Goal: Information Seeking & Learning: Learn about a topic

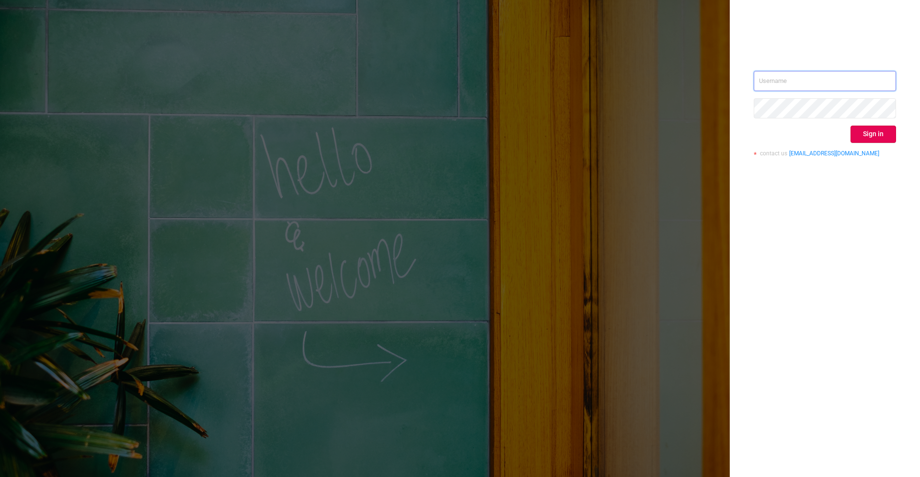
click at [841, 81] on input "text" at bounding box center [825, 81] width 142 height 20
click at [815, 80] on input "text" at bounding box center [825, 81] width 142 height 20
click at [807, 84] on input "text" at bounding box center [825, 81] width 142 height 20
click at [839, 82] on input "text" at bounding box center [825, 81] width 142 height 20
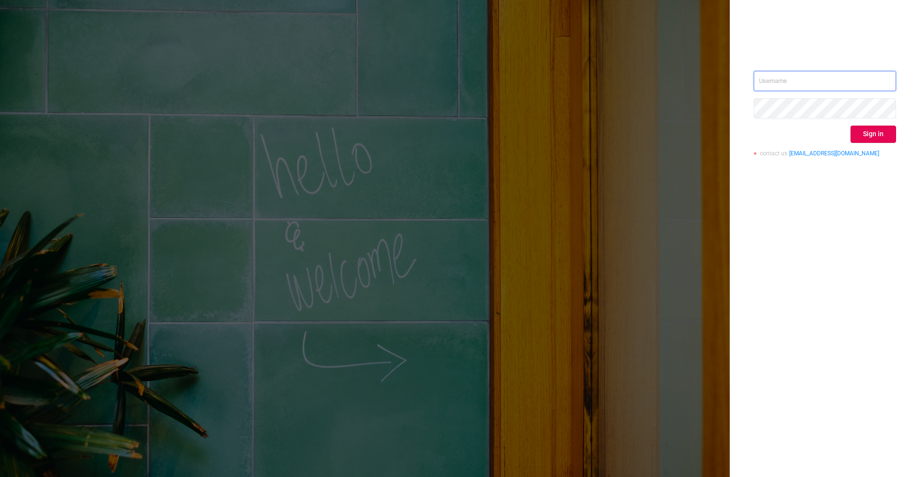
paste input "msalinas@e-planning.net"
type input "msalinas@e-planning.net"
click at [862, 138] on button "Sign in" at bounding box center [874, 134] width 46 height 17
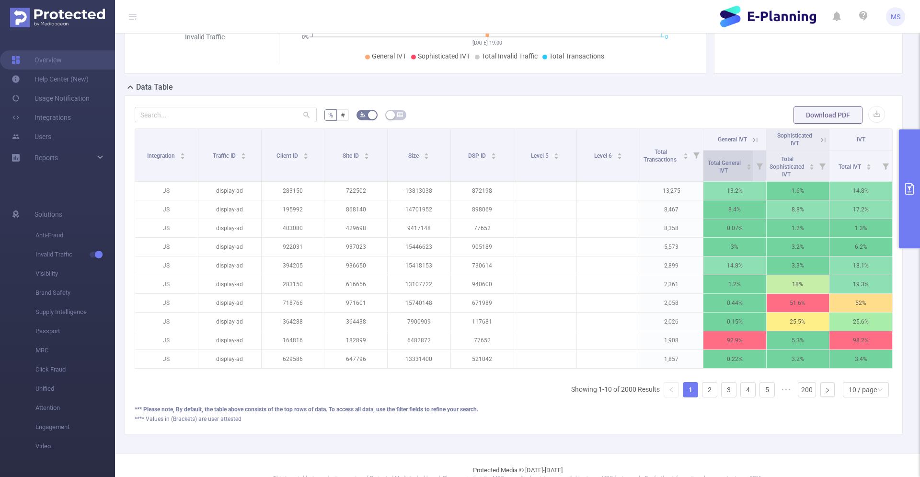
scroll to position [192, 0]
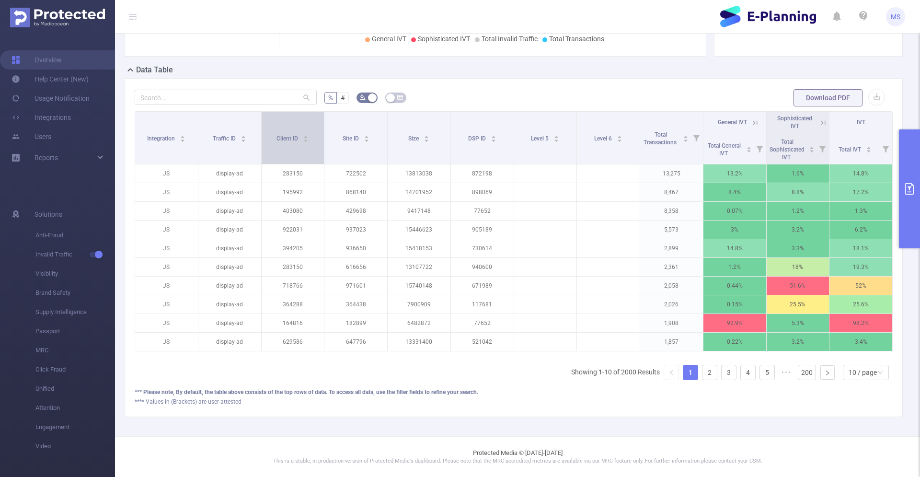
click at [301, 142] on div "Client ID" at bounding box center [293, 138] width 32 height 10
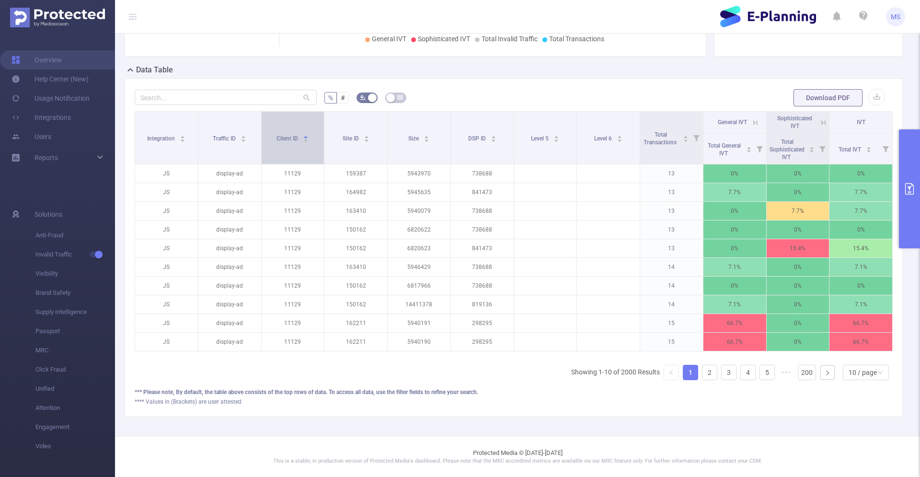
click at [301, 142] on div "Client ID" at bounding box center [293, 138] width 32 height 10
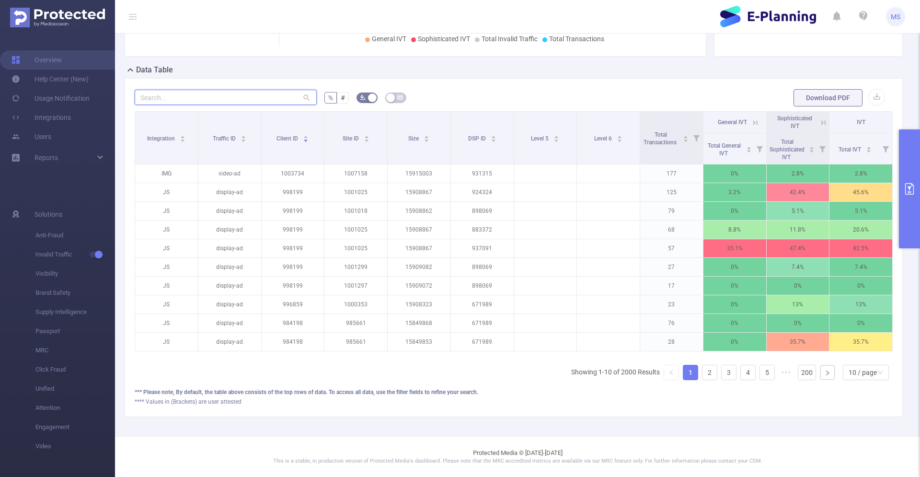
click at [234, 97] on input "text" at bounding box center [226, 97] width 182 height 15
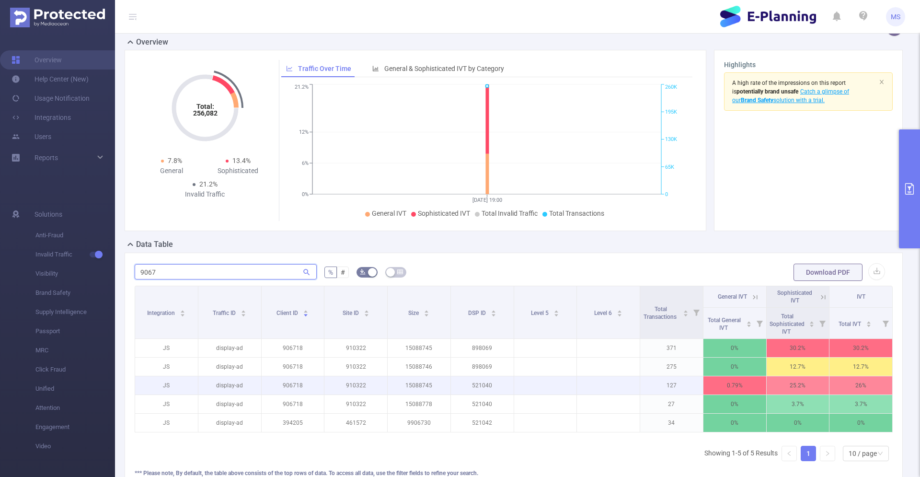
scroll to position [99, 0]
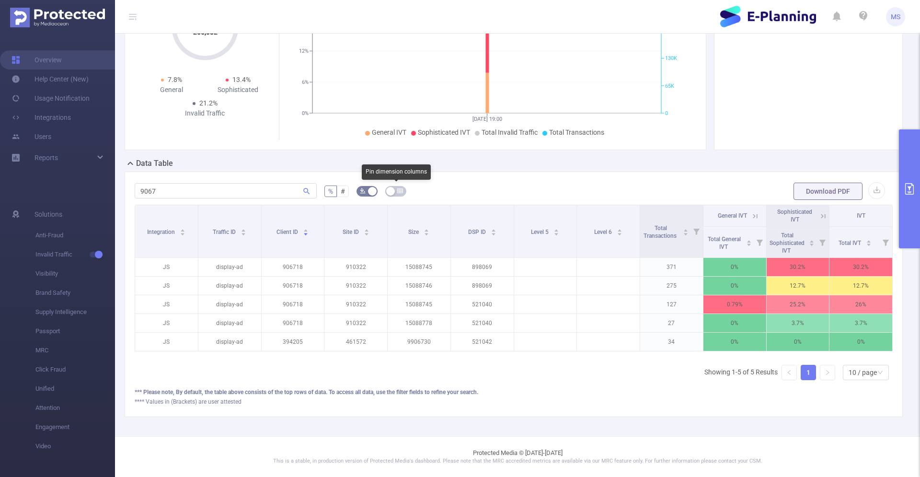
click at [402, 194] on icon "icon: table" at bounding box center [400, 191] width 6 height 6
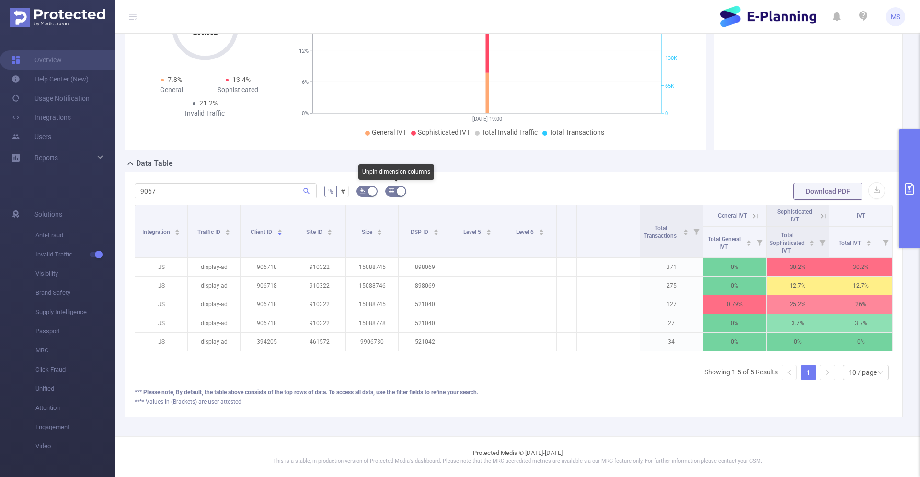
click at [402, 193] on button "button" at bounding box center [395, 191] width 21 height 11
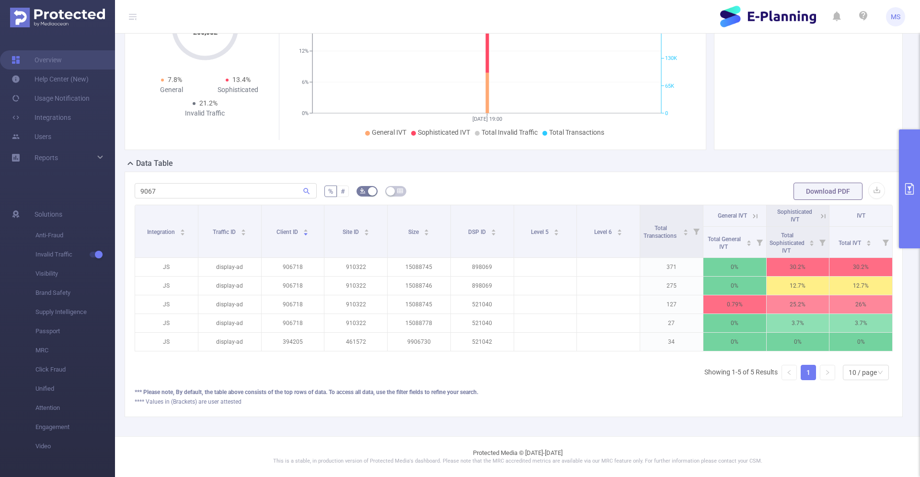
click at [346, 192] on label "#" at bounding box center [343, 191] width 12 height 12
click at [341, 194] on input "#" at bounding box center [341, 194] width 0 height 0
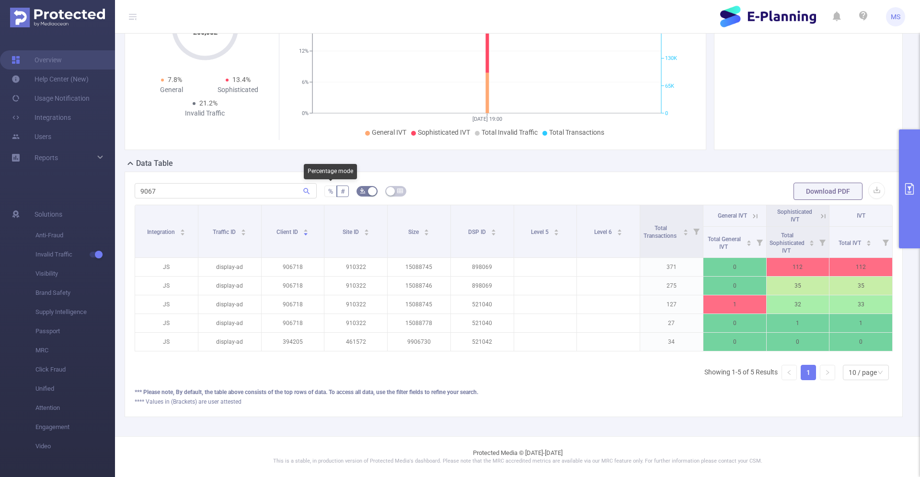
click at [331, 192] on span "%" at bounding box center [330, 191] width 5 height 8
click at [328, 194] on input "%" at bounding box center [328, 194] width 0 height 0
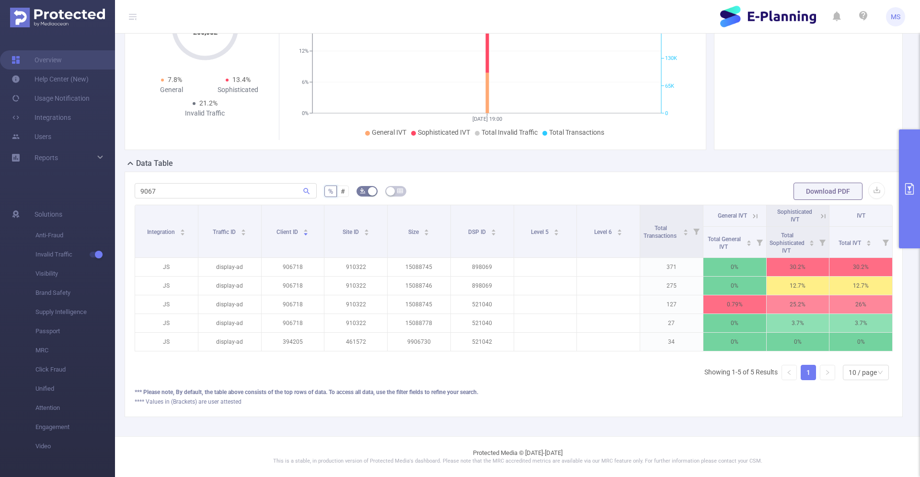
scroll to position [0, 0]
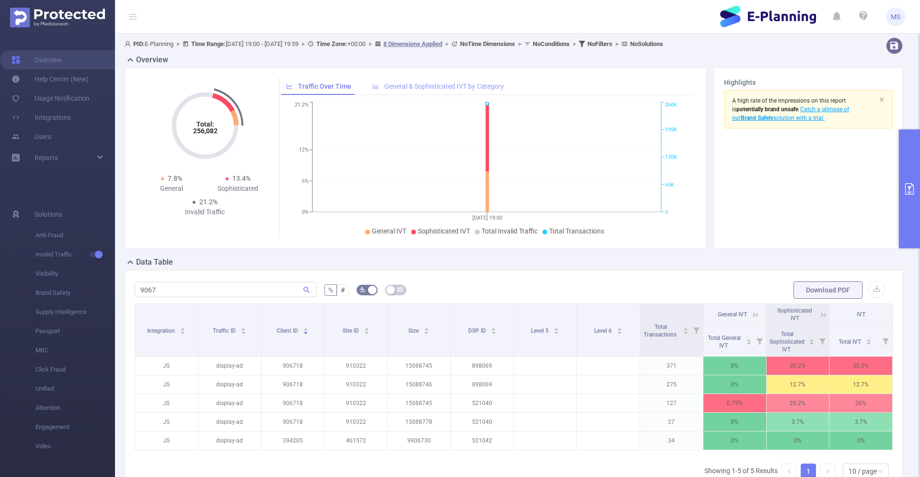
click at [426, 92] on div "General & Sophisticated IVT by Category" at bounding box center [438, 87] width 141 height 18
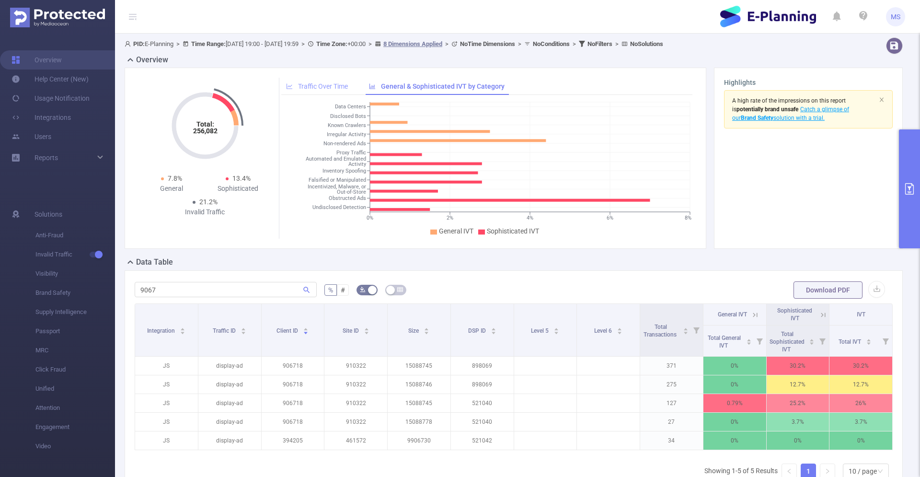
click at [335, 84] on span "Traffic Over Time" at bounding box center [323, 86] width 50 height 8
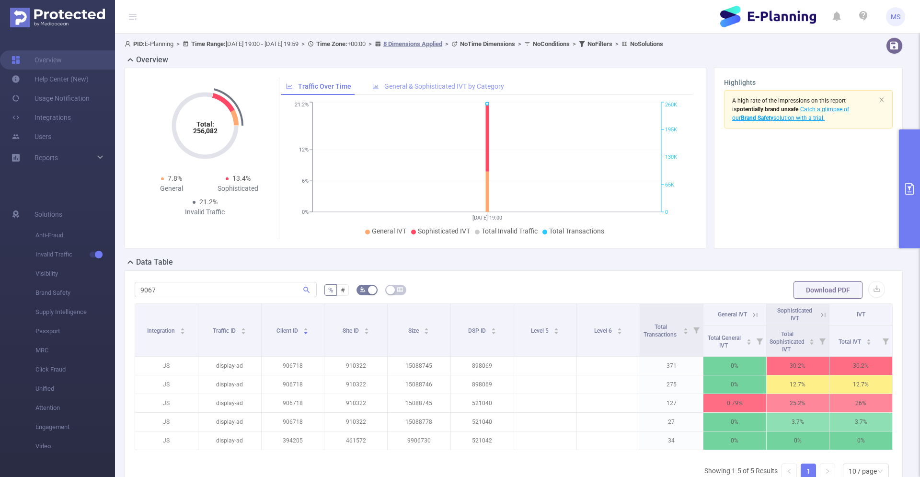
click at [413, 91] on div "General & Sophisticated IVT by Category" at bounding box center [438, 87] width 141 height 18
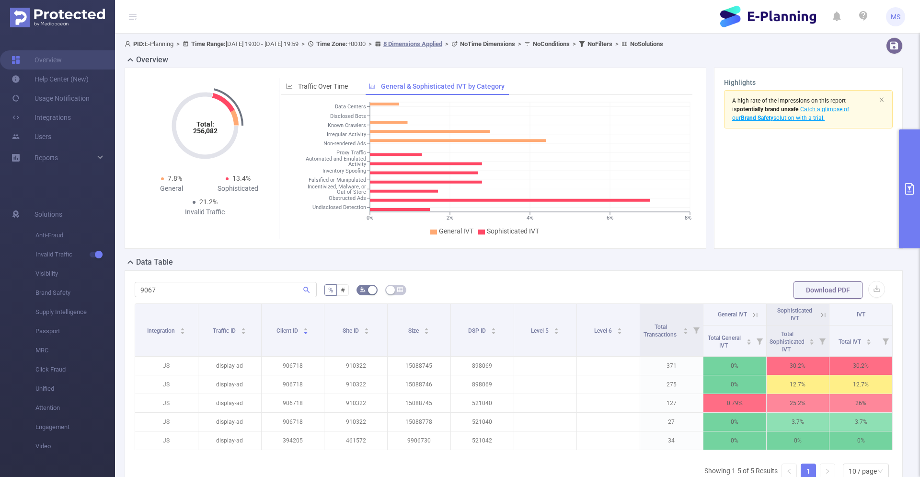
click at [283, 299] on div "9067" at bounding box center [226, 289] width 182 height 19
click at [277, 292] on input "9067" at bounding box center [226, 289] width 182 height 15
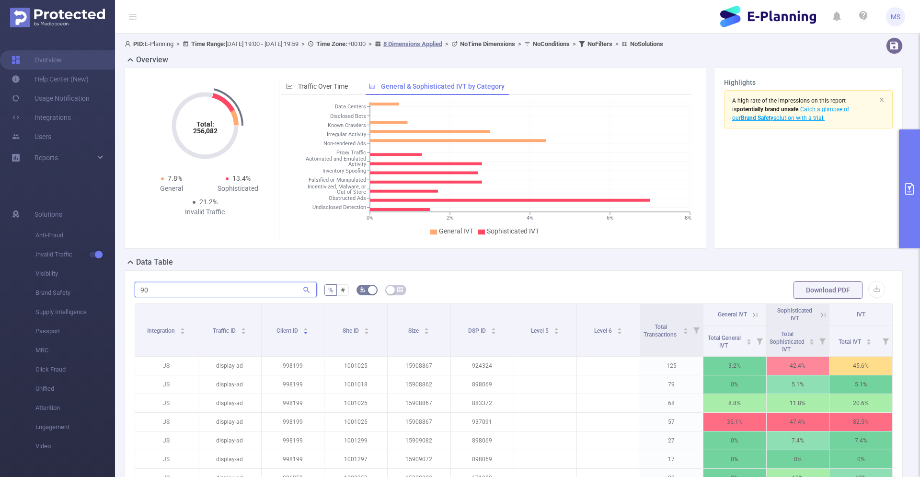
type input "9"
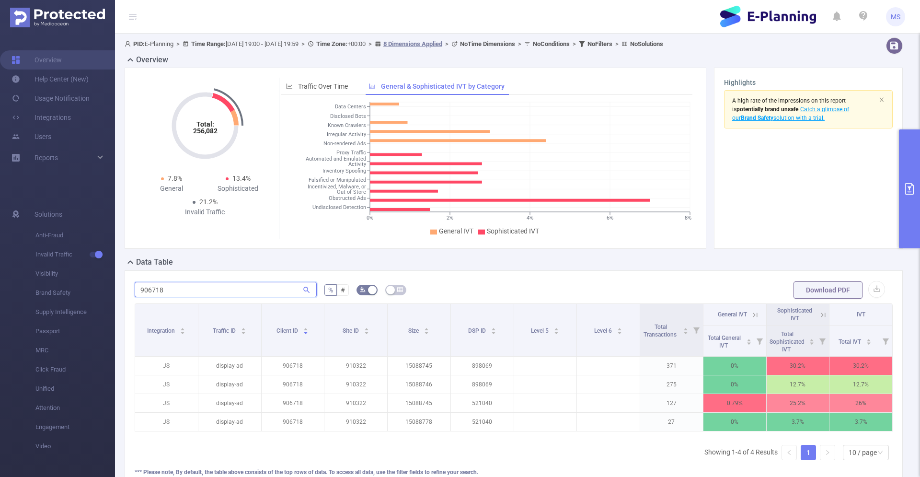
type input "906718"
click at [501, 230] on span "Sophisticated IVT" at bounding box center [513, 231] width 52 height 8
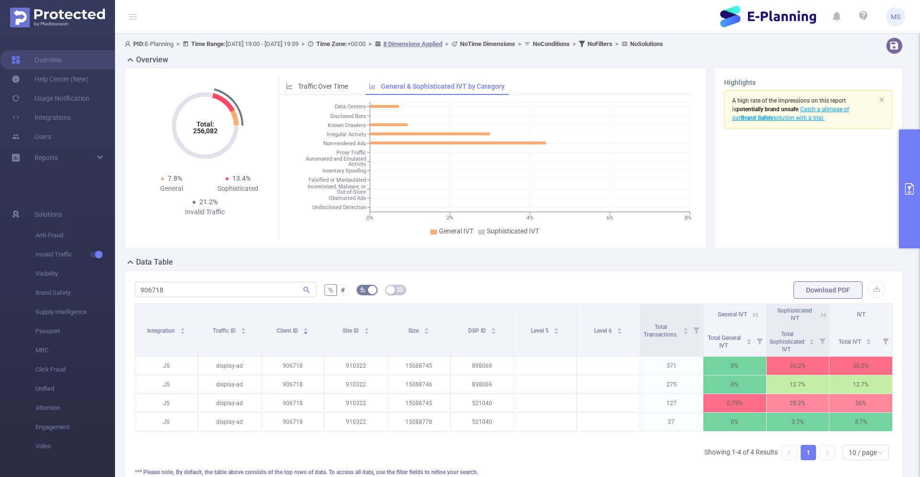
click at [466, 229] on span "General IVT" at bounding box center [456, 231] width 35 height 8
click at [490, 235] on li "Sophisticated IVT" at bounding box center [508, 231] width 61 height 10
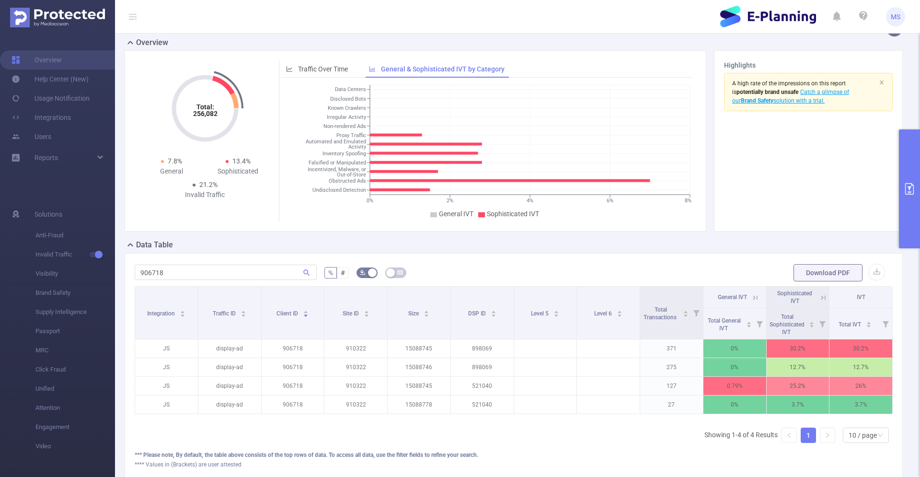
scroll to position [18, 0]
click at [58, 80] on link "Help Center (New)" at bounding box center [50, 78] width 77 height 19
click at [77, 148] on ul "Overview Help Center (New) Usage Notification Integrations Users Reports" at bounding box center [57, 110] width 115 height 152
click at [75, 153] on div "Reports" at bounding box center [57, 157] width 115 height 19
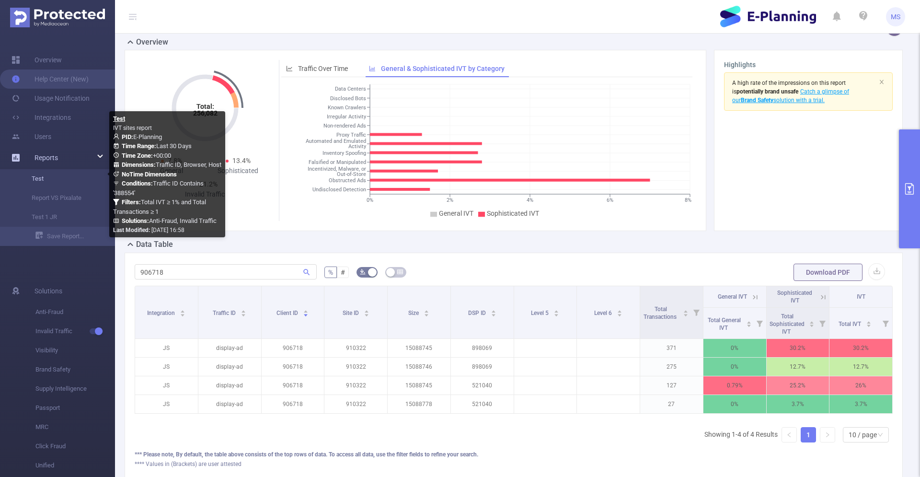
click at [78, 180] on link "Test" at bounding box center [61, 178] width 84 height 19
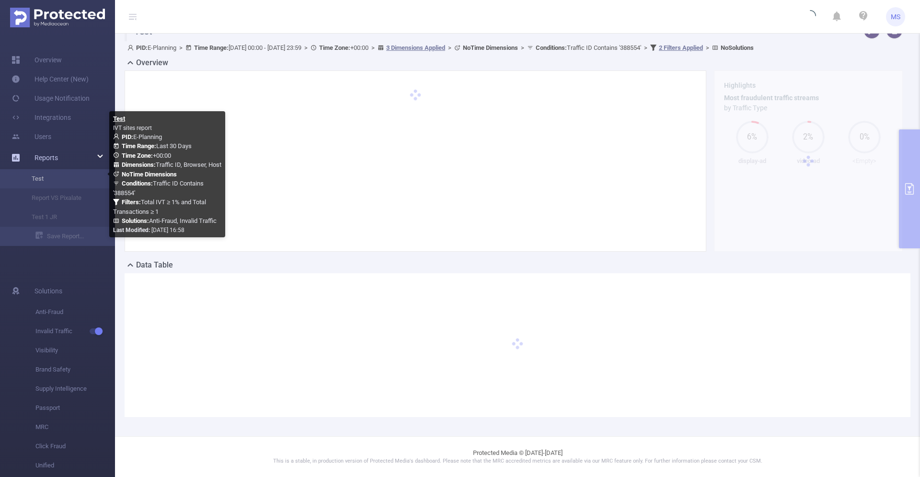
scroll to position [15, 0]
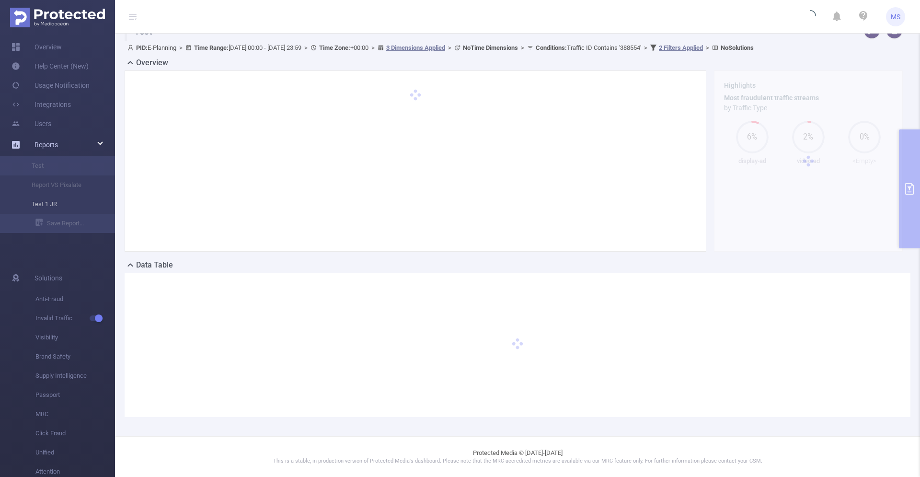
click at [83, 208] on li "Test 1 JR" at bounding box center [57, 204] width 115 height 19
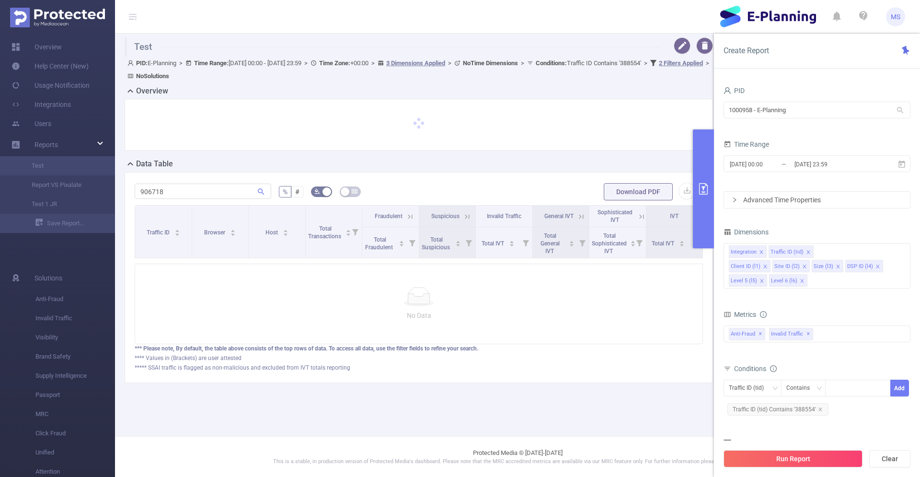
type input "2025-08-23 00:00"
type input "2025-09-21 23:59"
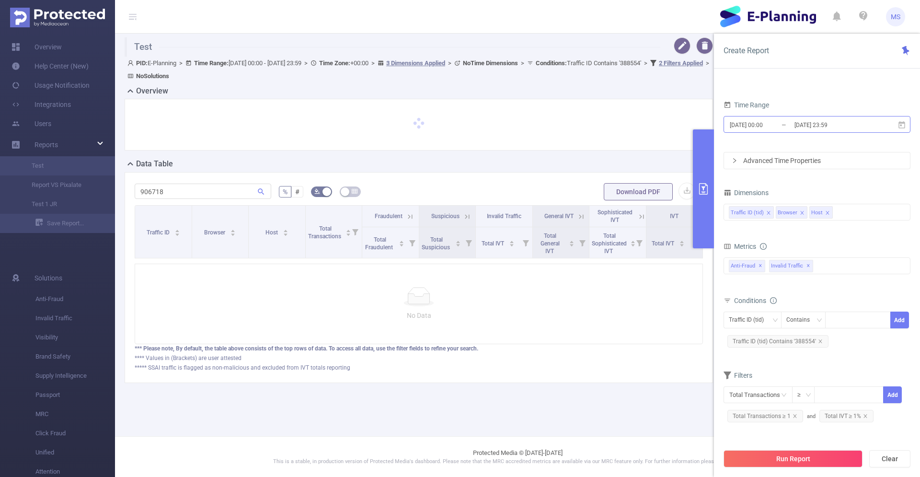
click at [761, 126] on input "2025-08-23 00:00" at bounding box center [768, 124] width 78 height 13
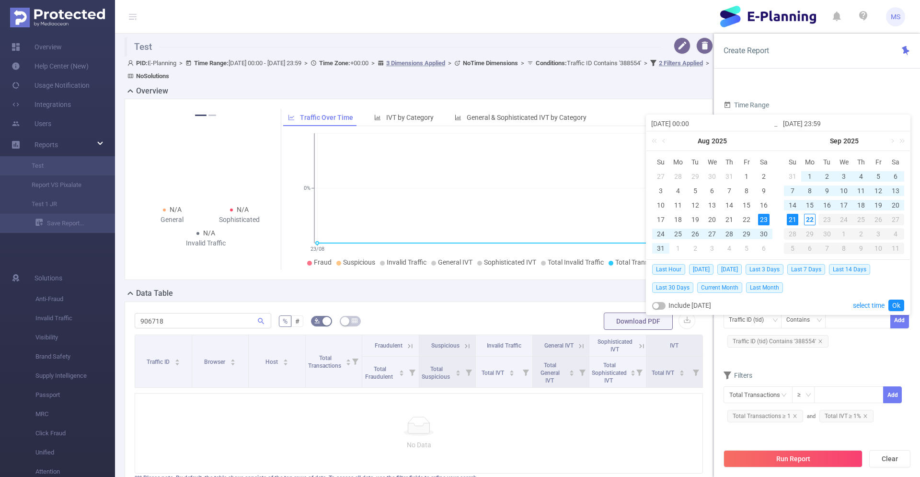
click at [792, 219] on div "21" at bounding box center [793, 220] width 12 height 12
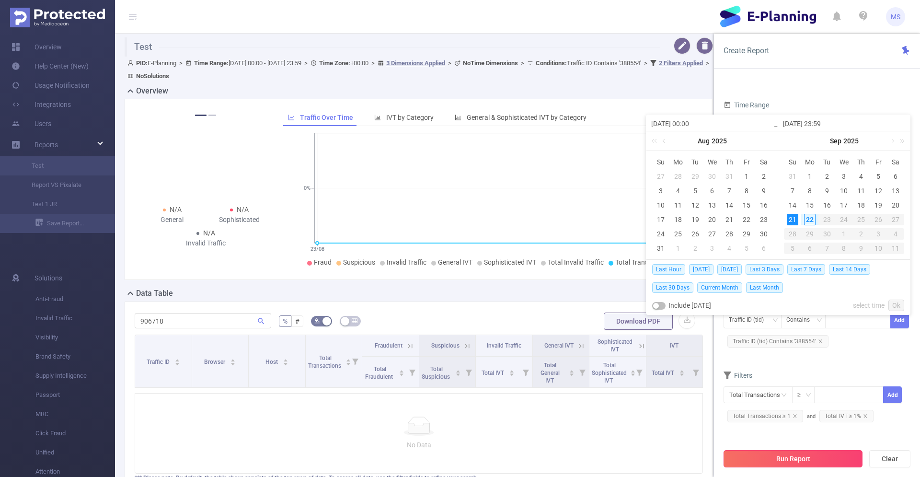
click at [786, 460] on button "Run Report" at bounding box center [793, 458] width 139 height 17
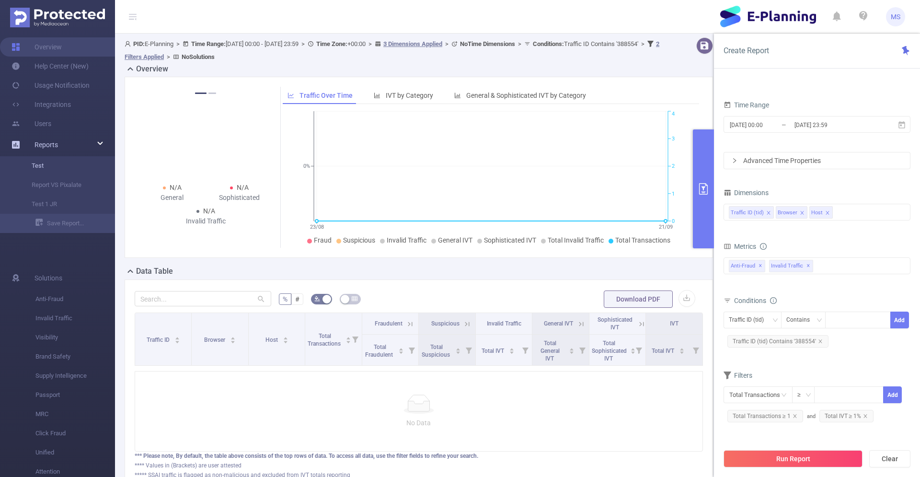
click at [78, 170] on link "Test" at bounding box center [61, 165] width 84 height 19
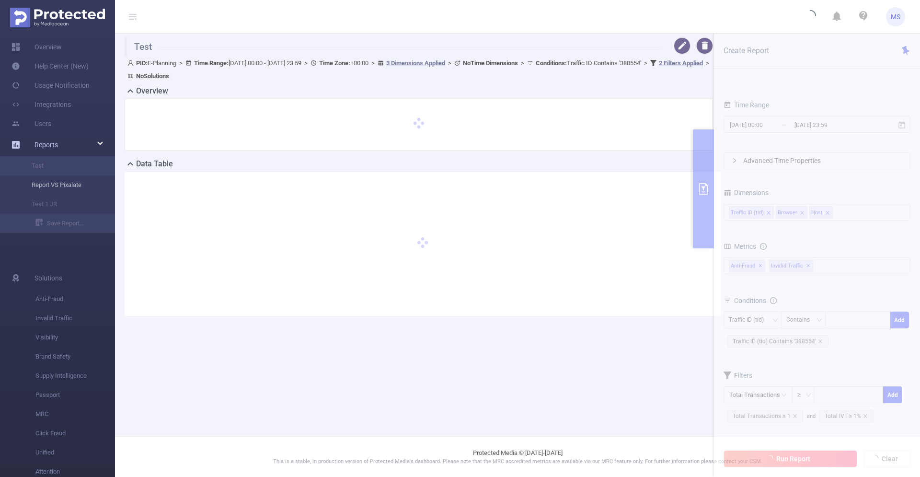
click at [78, 184] on li "Report VS Pixalate" at bounding box center [57, 184] width 115 height 19
click at [62, 54] on link "Overview" at bounding box center [37, 46] width 50 height 19
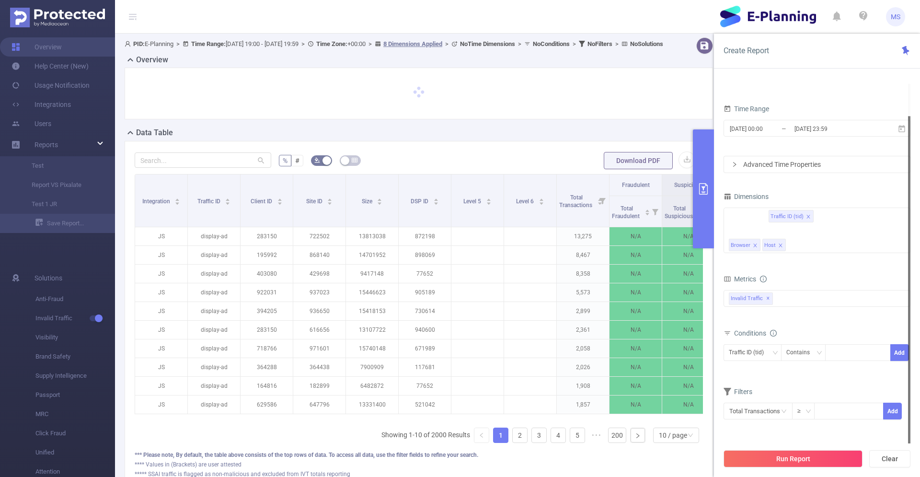
type input "[DATE] 19:00"
type input "[DATE] 19:59"
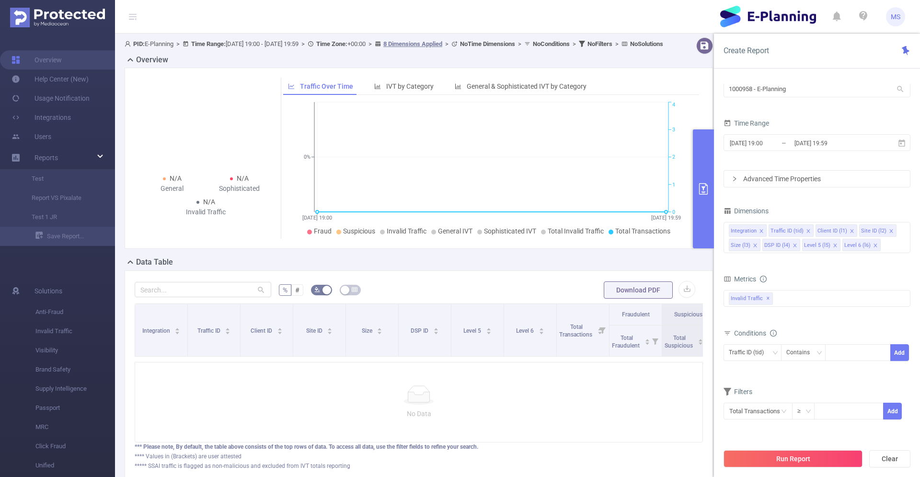
click at [903, 17] on span "MS" at bounding box center [895, 16] width 19 height 19
click at [842, 53] on link "Contact your CS ([PERSON_NAME][EMAIL_ADDRESS][DOMAIN_NAME])" at bounding box center [852, 53] width 105 height 34
click at [86, 102] on link "Usage Notification" at bounding box center [51, 98] width 78 height 19
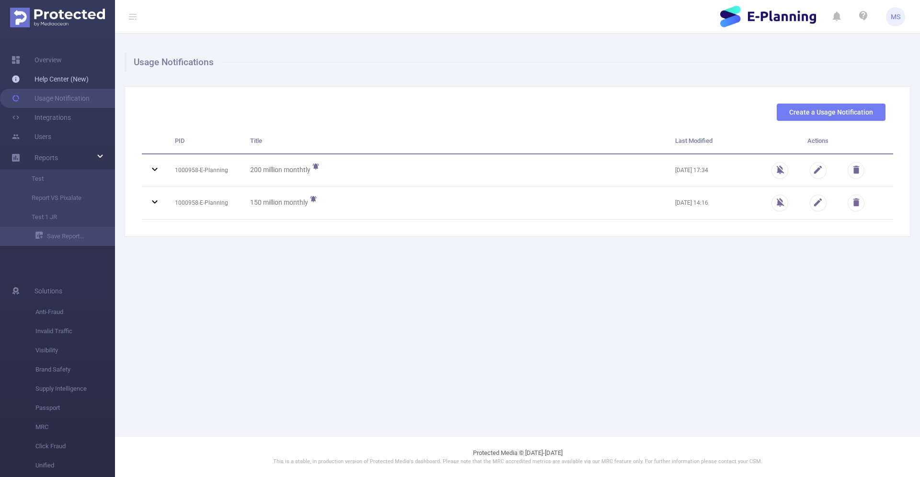
click at [86, 81] on link "Help Center (New)" at bounding box center [50, 78] width 77 height 19
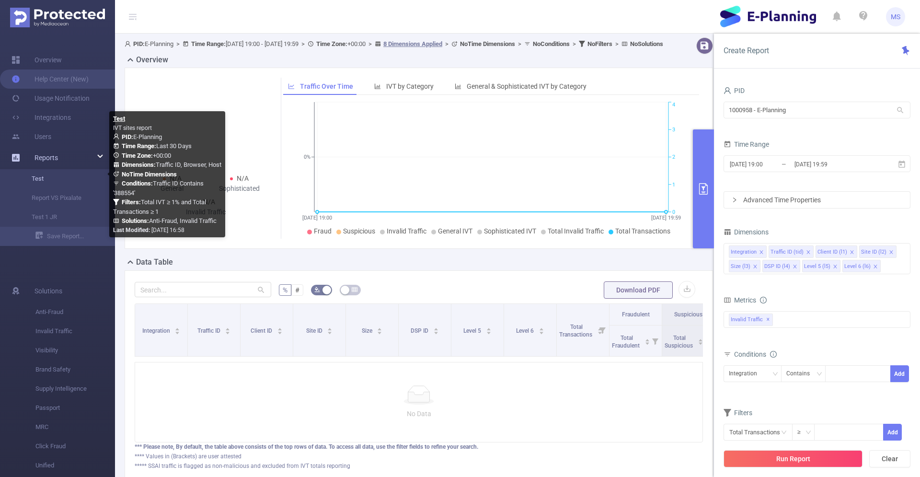
click at [65, 169] on li "Reports Test Report VS Pixalate Test 1 JR Save Report..." at bounding box center [57, 197] width 115 height 98
click at [65, 169] on link "Test" at bounding box center [61, 178] width 84 height 19
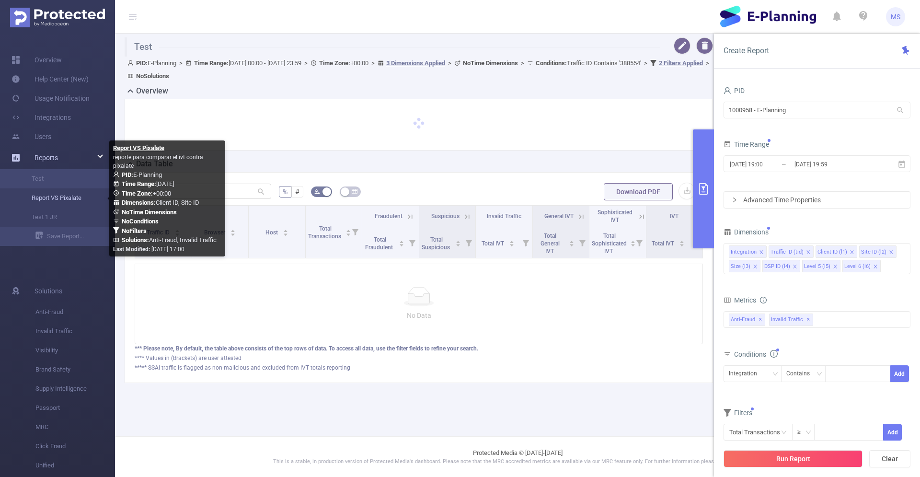
click at [58, 194] on link "Report VS Pixalate" at bounding box center [61, 197] width 84 height 19
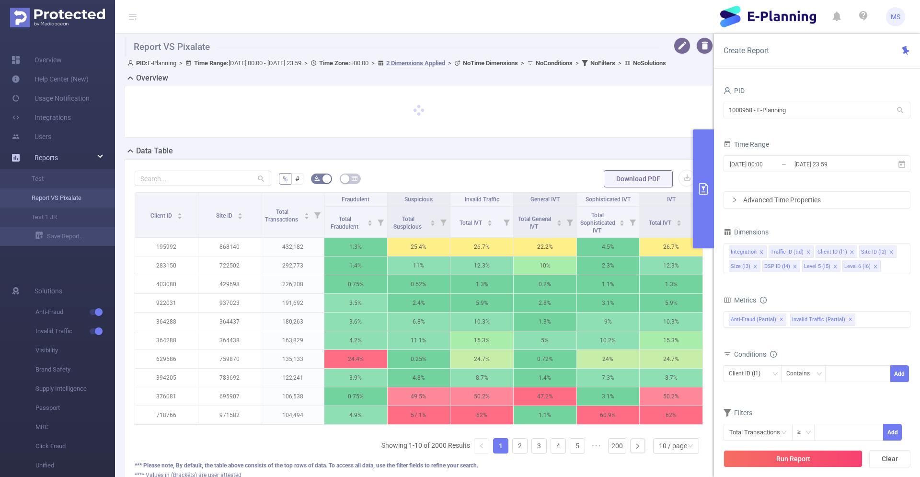
type input "2025-09-21 00:00"
type input "2025-09-21 23:59"
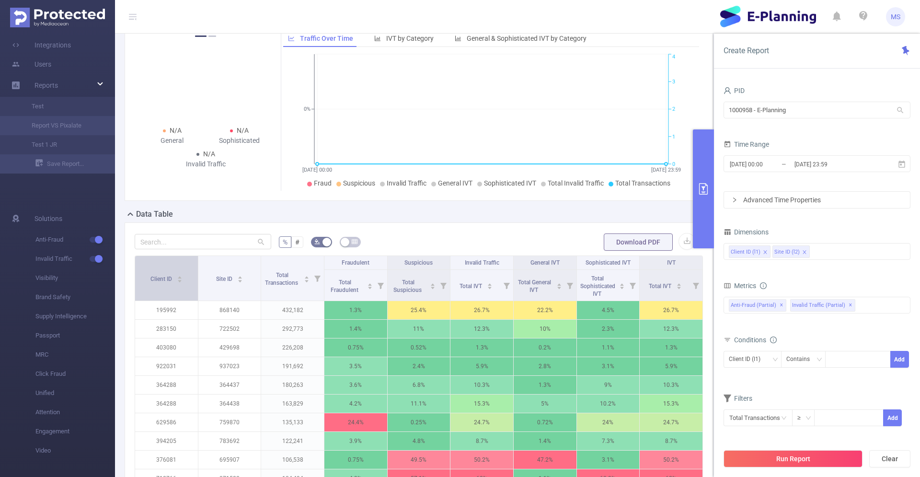
scroll to position [69, 0]
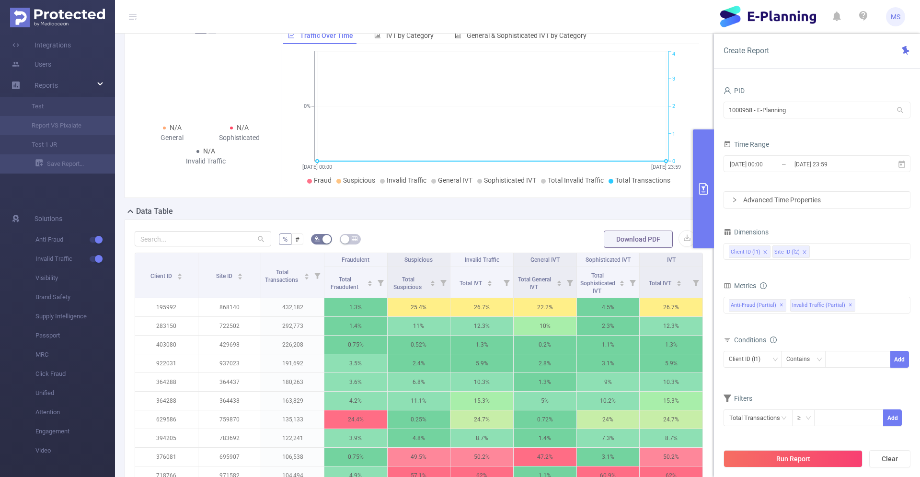
click at [185, 240] on div "% # Download PDF Client ID Site ID Total Transactions Fraudulent Suspicious Inv…" at bounding box center [419, 389] width 589 height 341
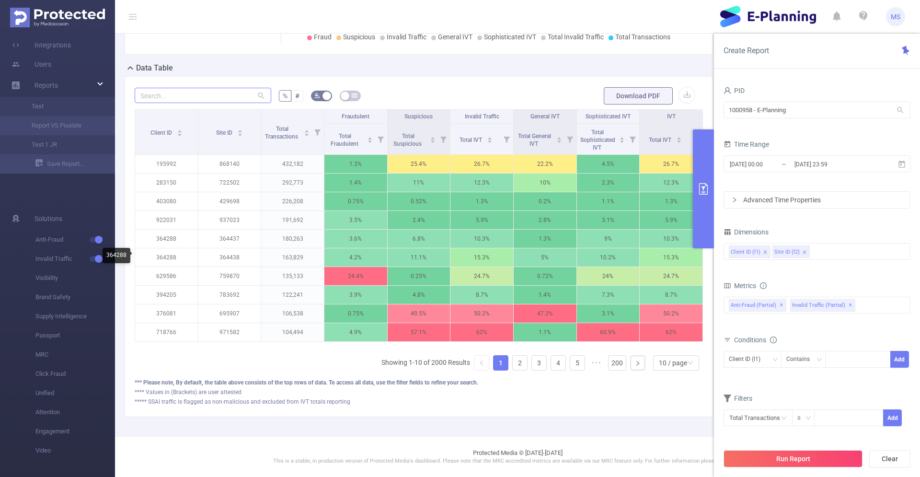
scroll to position [0, 0]
click at [185, 107] on div "% # Download PDF Client ID Site ID Total Transactions Fraudulent Suspicious Inv…" at bounding box center [419, 246] width 568 height 320
click at [172, 97] on input "text" at bounding box center [203, 95] width 137 height 15
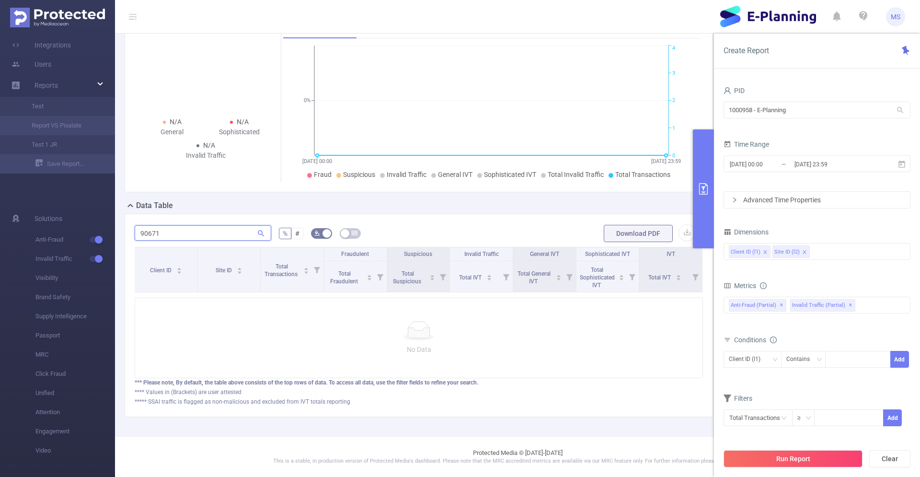
scroll to position [88, 0]
type input "906718"
click at [64, 77] on div "Reports" at bounding box center [57, 85] width 115 height 19
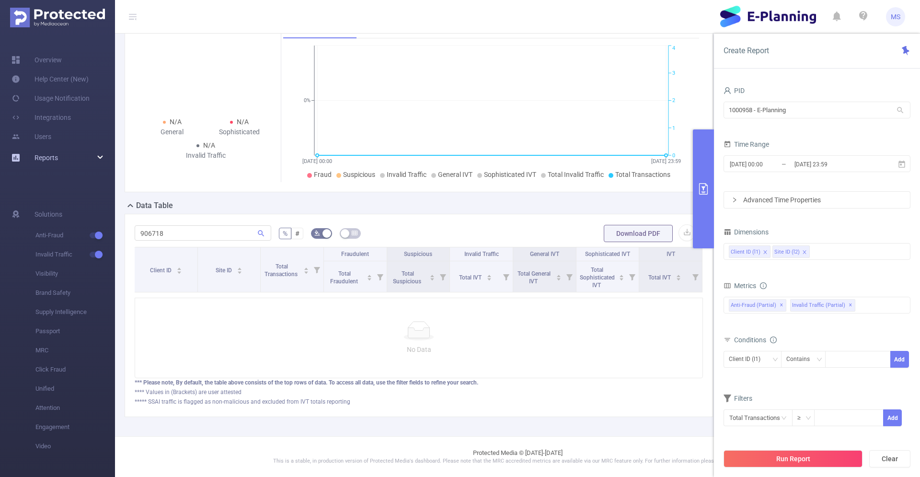
click at [58, 159] on div "Reports" at bounding box center [57, 157] width 115 height 19
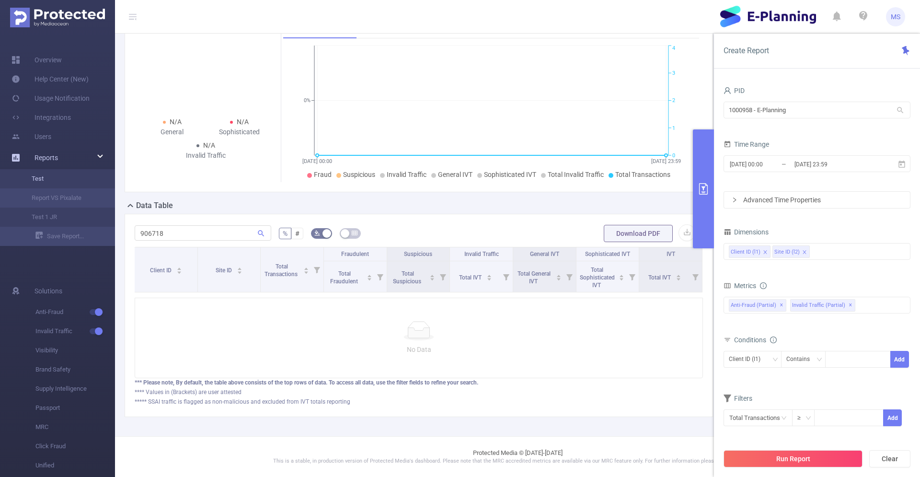
click at [48, 174] on link "Test" at bounding box center [61, 178] width 84 height 19
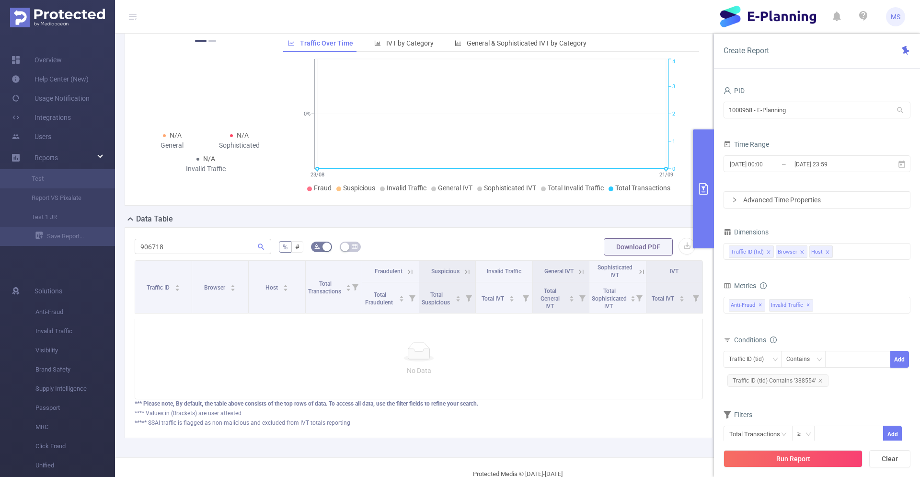
scroll to position [95, 0]
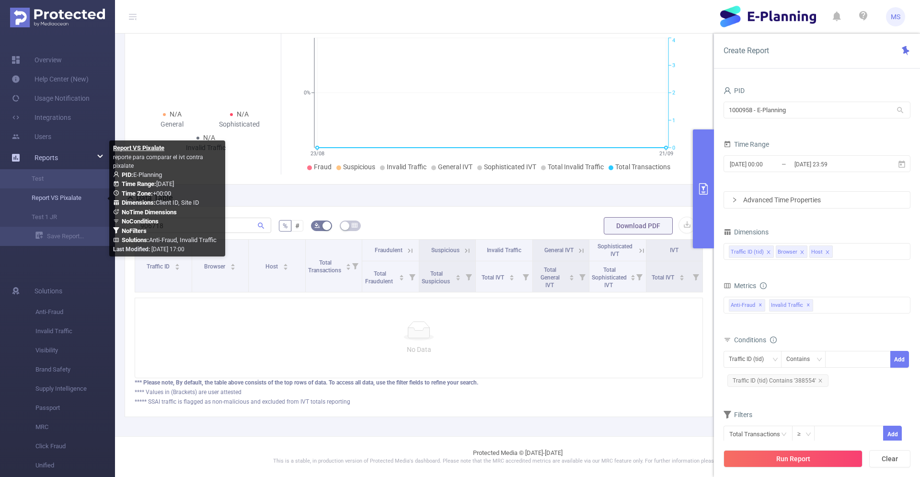
click at [62, 191] on link "Report VS Pixalate" at bounding box center [61, 197] width 84 height 19
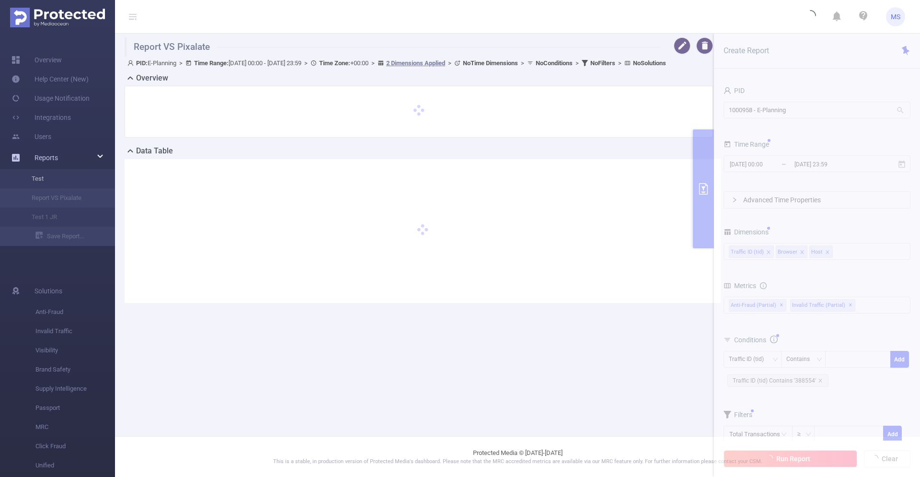
click at [58, 181] on li "Test" at bounding box center [57, 178] width 115 height 19
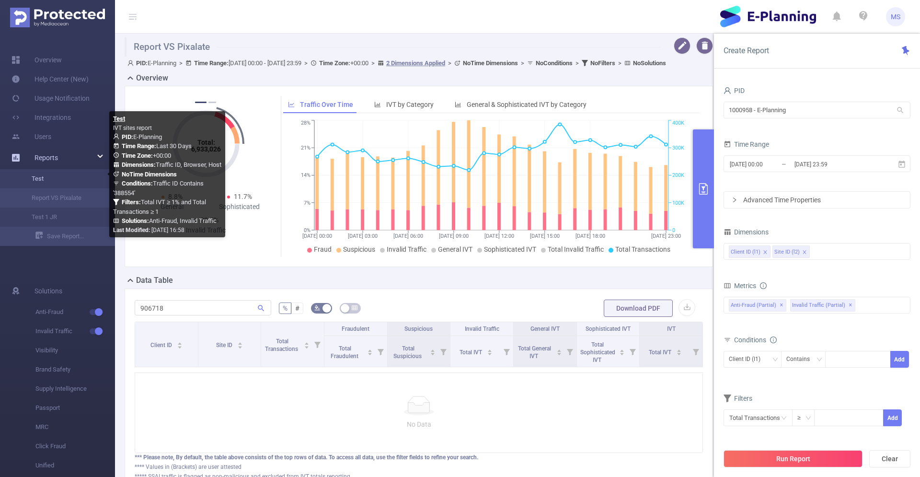
click at [46, 178] on link "Test" at bounding box center [61, 178] width 84 height 19
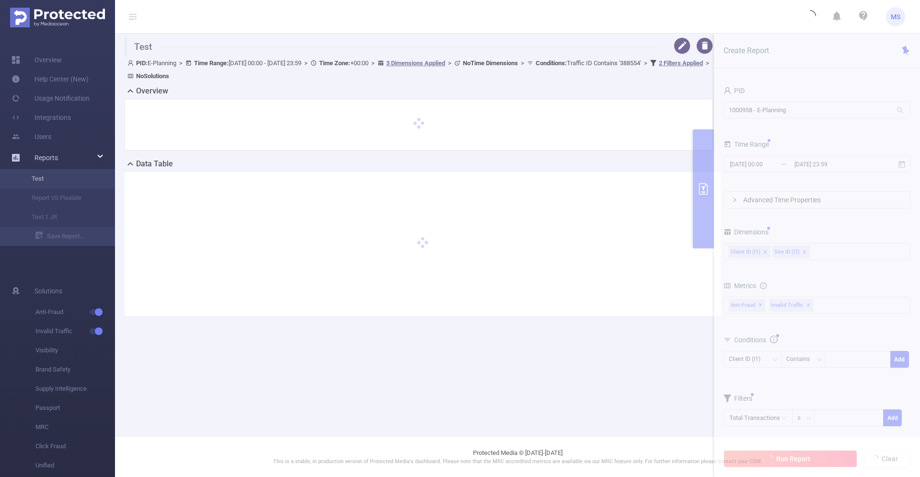
type input "2025-08-23 00:00"
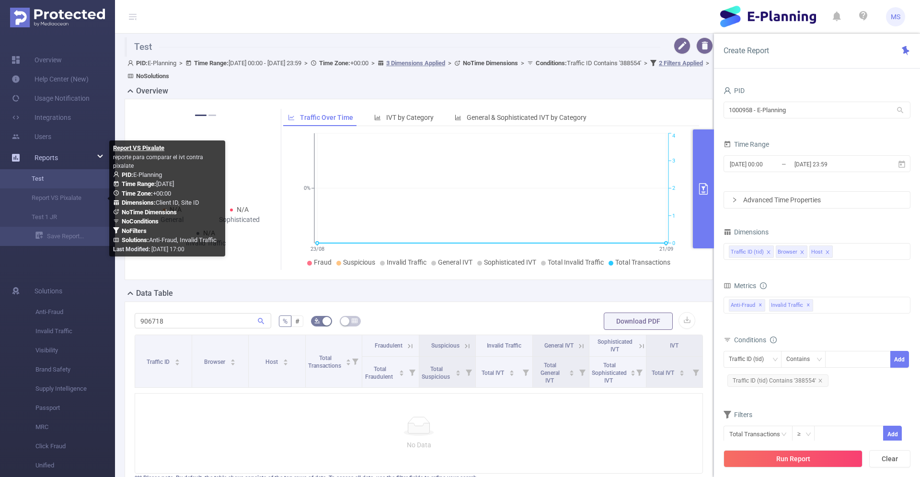
click at [65, 183] on link "Test" at bounding box center [61, 178] width 84 height 19
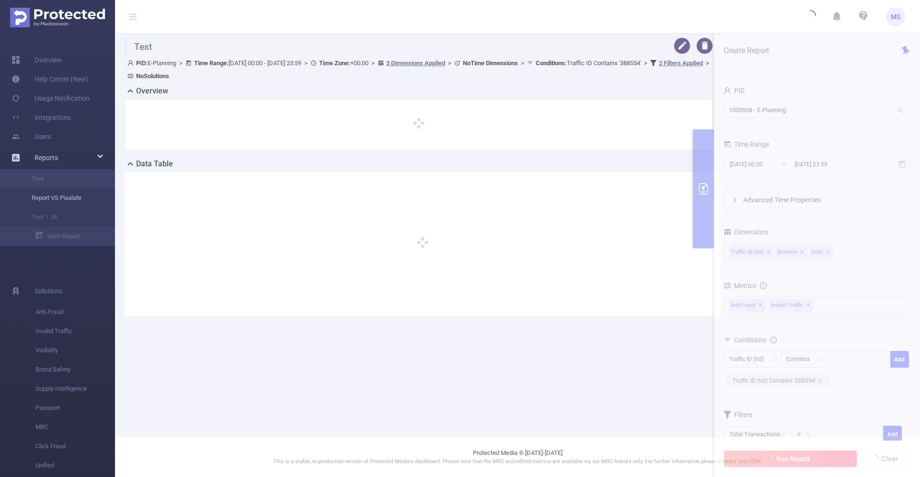
click at [50, 199] on li "Report VS Pixalate" at bounding box center [57, 197] width 115 height 19
click at [51, 139] on link "Users" at bounding box center [32, 136] width 40 height 19
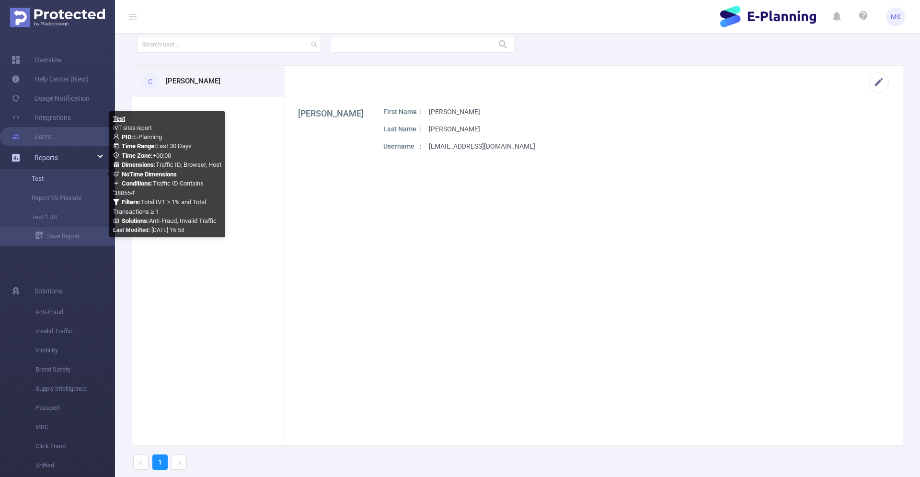
click at [59, 180] on link "Test" at bounding box center [61, 178] width 84 height 19
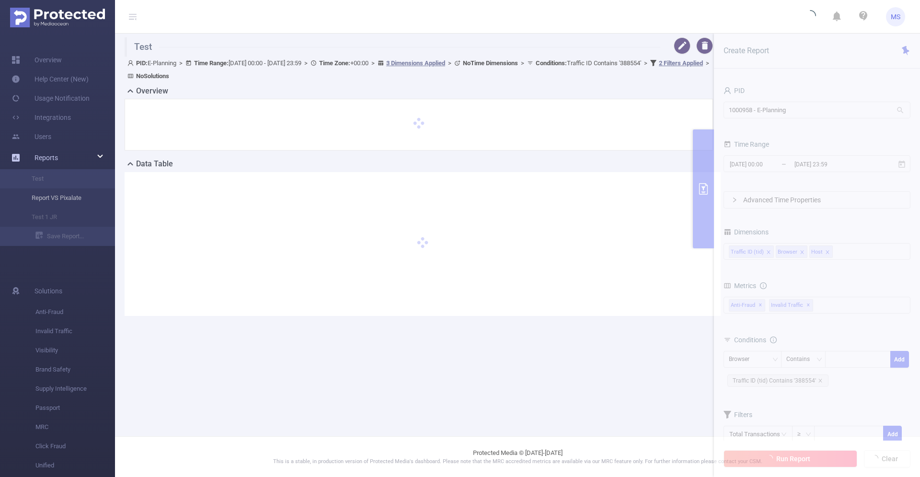
click at [58, 201] on li "Report VS Pixalate" at bounding box center [57, 197] width 115 height 19
click at [48, 64] on link "Overview" at bounding box center [37, 59] width 50 height 19
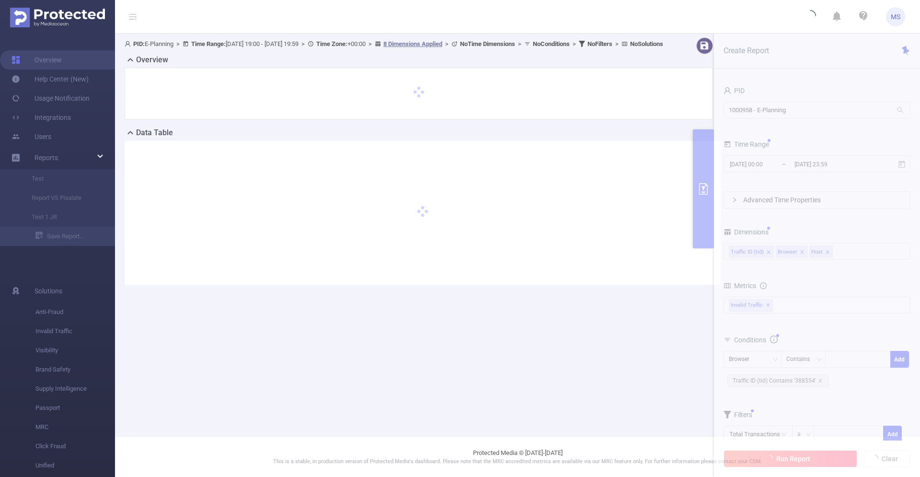
type input "[DATE] 19:00"
type input "[DATE] 19:59"
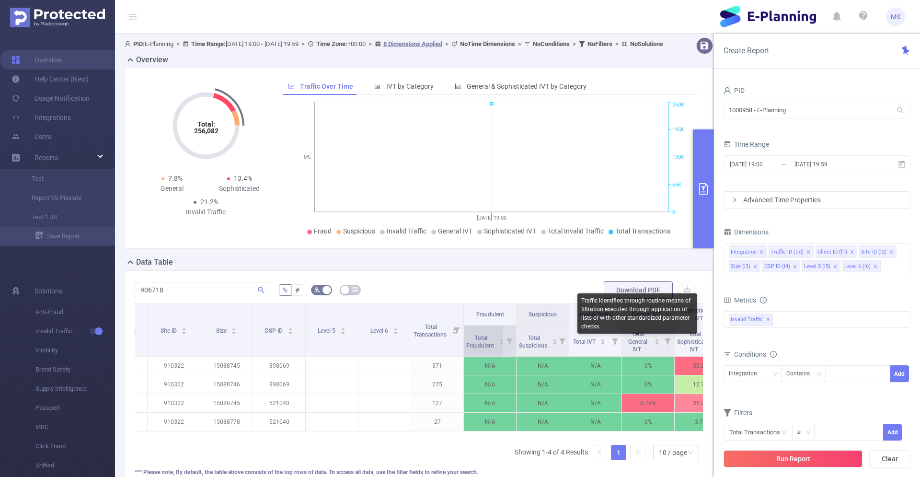
scroll to position [0, 225]
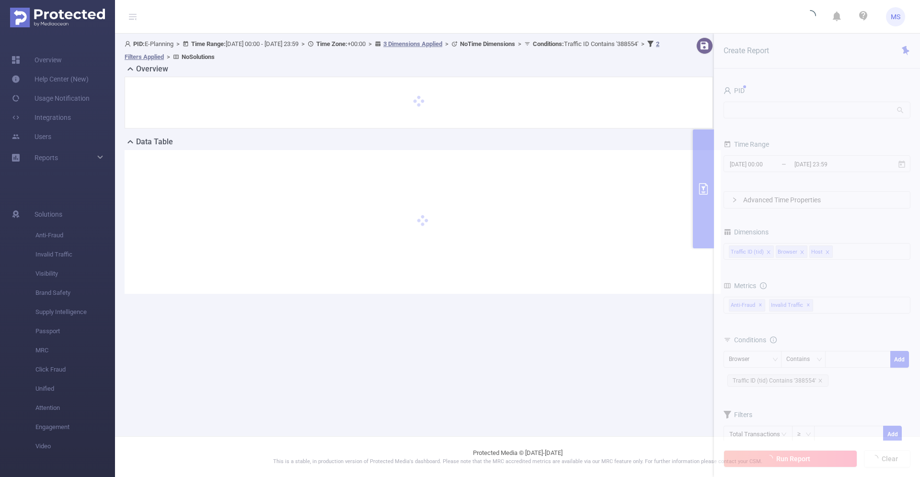
drag, startPoint x: 716, startPoint y: 192, endPoint x: 737, endPoint y: 192, distance: 21.1
click at [730, 192] on div "PID: E-Planning > Time Range: 2025-08-23 00:00 - 2025-09-21 23:59 > Time Zone: …" at bounding box center [422, 173] width 615 height 279
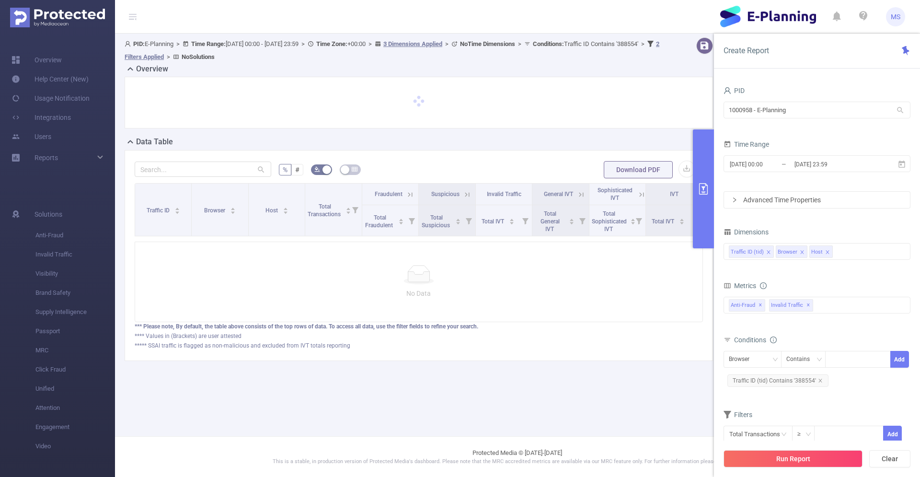
click at [711, 219] on button "primary" at bounding box center [703, 188] width 21 height 119
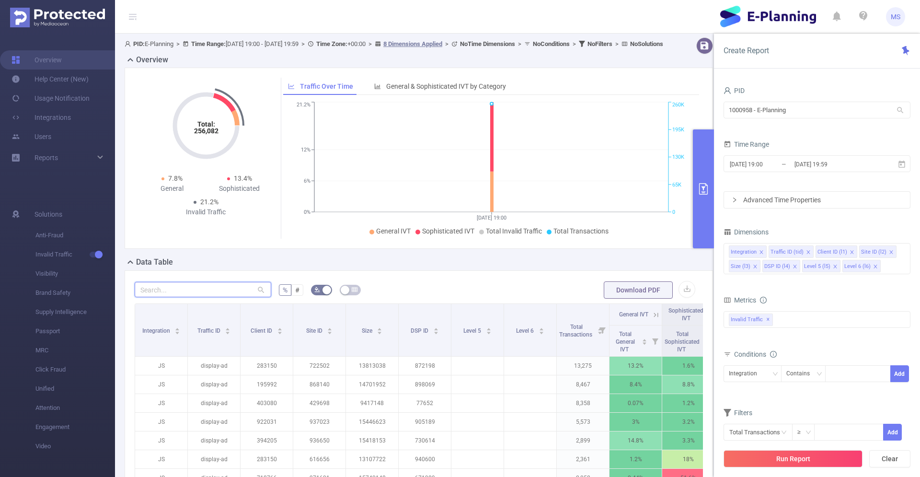
click at [177, 297] on input "text" at bounding box center [203, 289] width 137 height 15
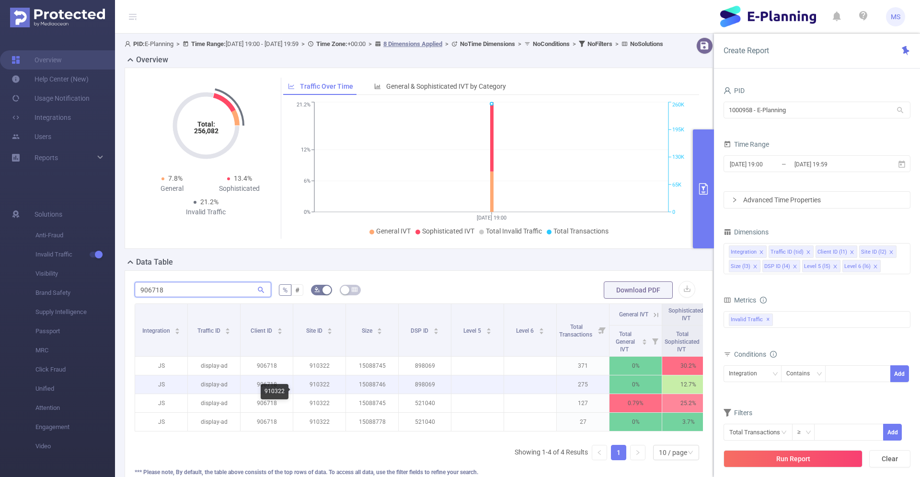
scroll to position [0, 67]
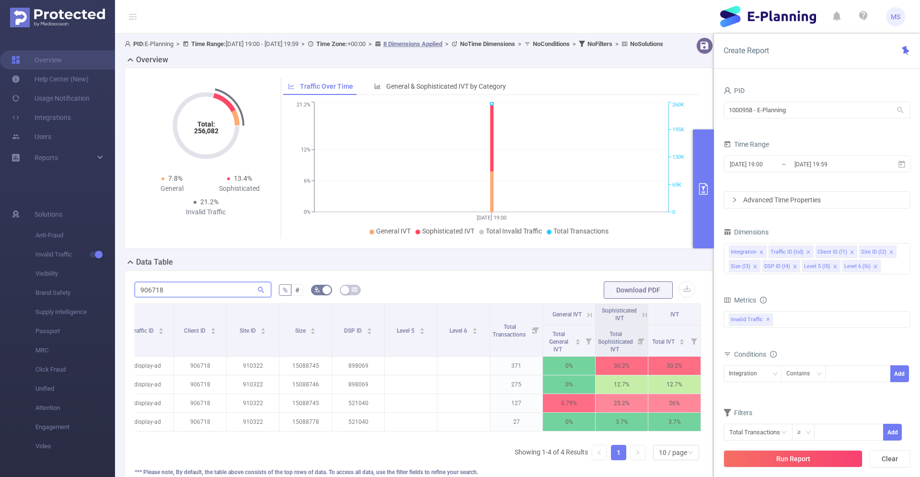
type input "906718"
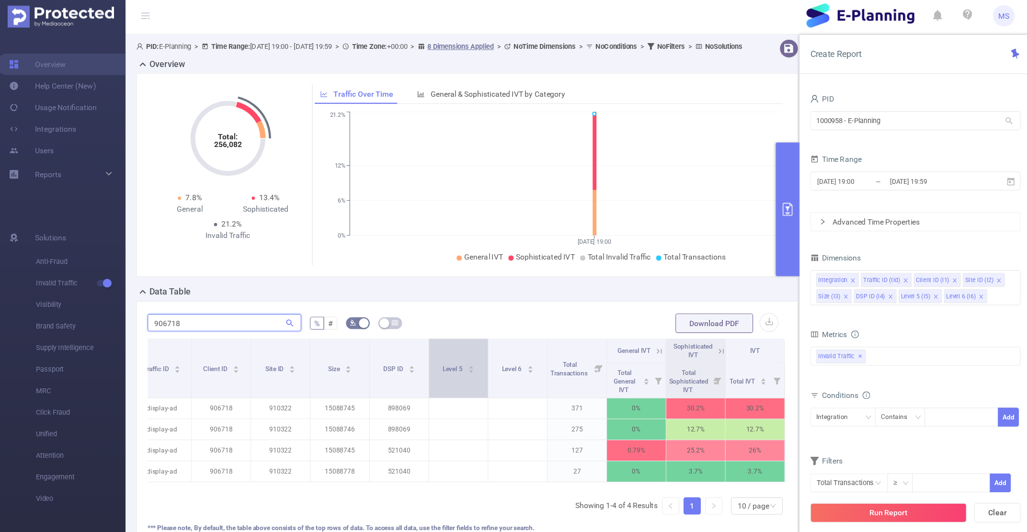
scroll to position [0, 2]
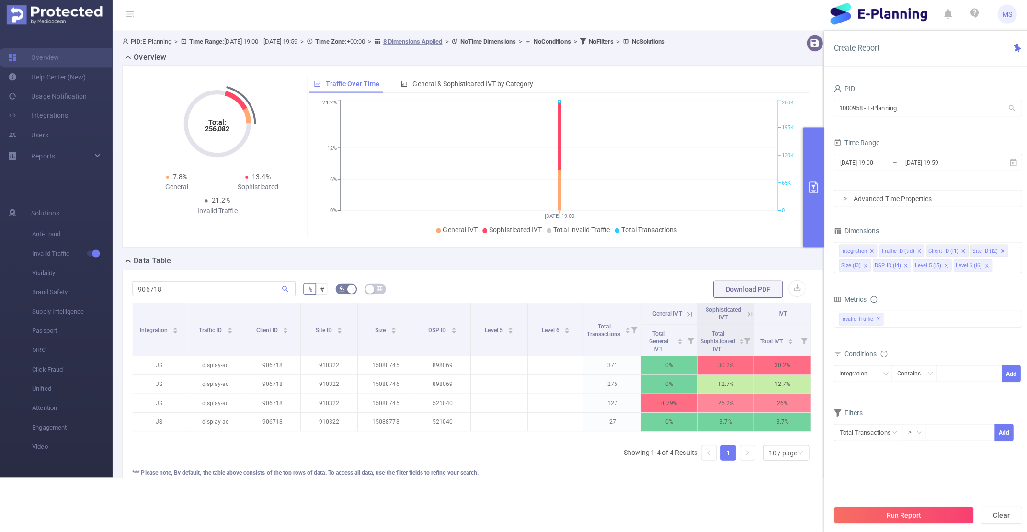
click at [567, 284] on form "906718 % # Download PDF" at bounding box center [473, 289] width 676 height 19
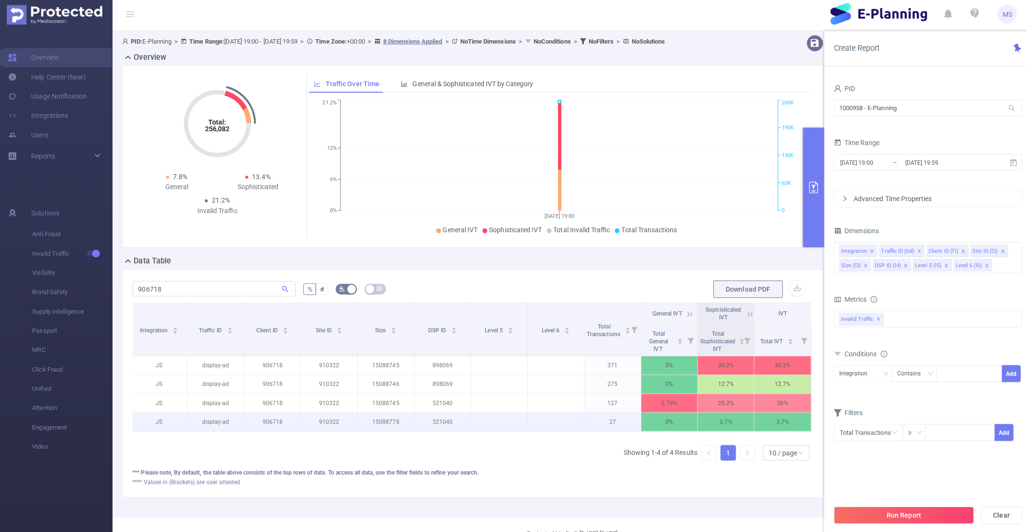
scroll to position [0, 0]
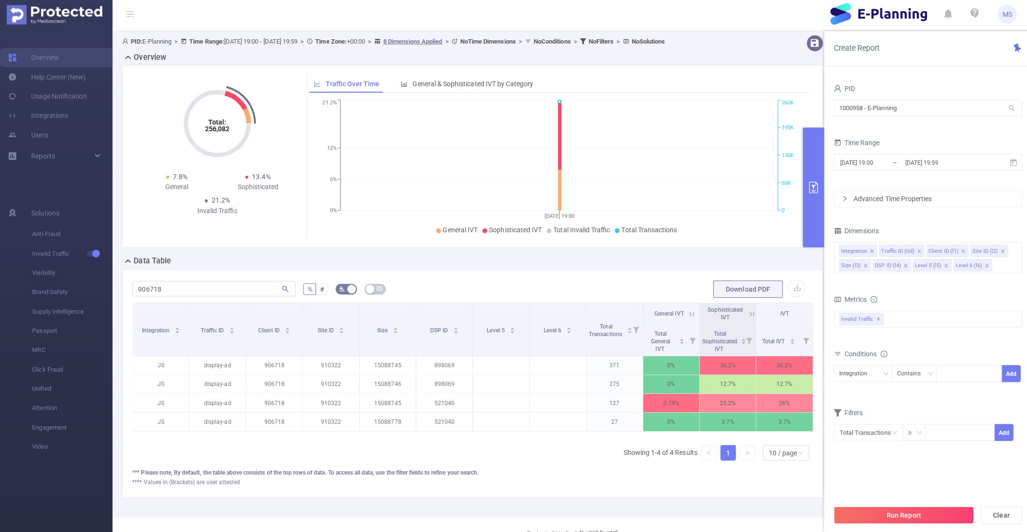
click at [920, 19] on span "MS" at bounding box center [1002, 16] width 19 height 19
click at [920, 51] on link "Contact your CS ([PERSON_NAME][EMAIL_ADDRESS][DOMAIN_NAME])" at bounding box center [960, 53] width 105 height 34
click at [920, 45] on link "Contact your CS ([PERSON_NAME][EMAIL_ADDRESS][DOMAIN_NAME])" at bounding box center [960, 53] width 105 height 34
